Goal: Complete application form

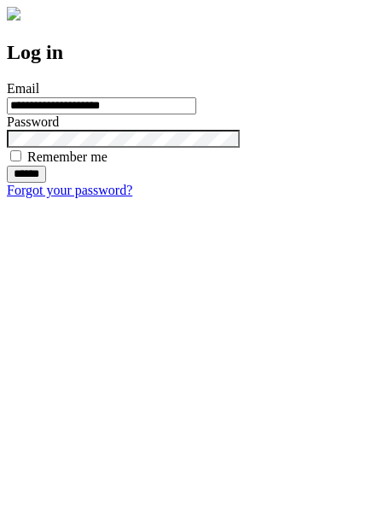
type input "**********"
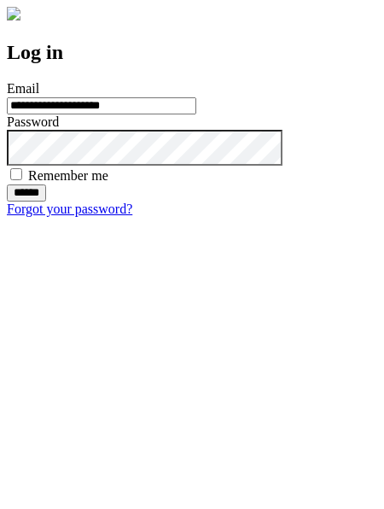
click at [46, 201] on input "******" at bounding box center [26, 192] width 39 height 17
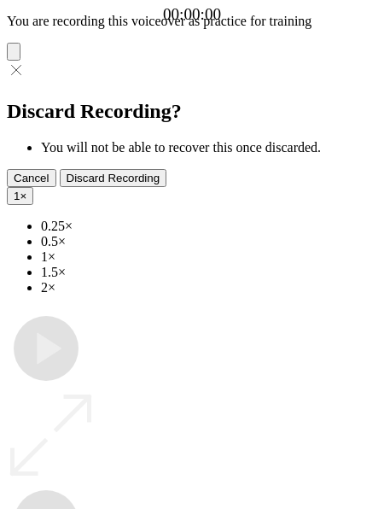
type input "**********"
